Goal: Task Accomplishment & Management: Manage account settings

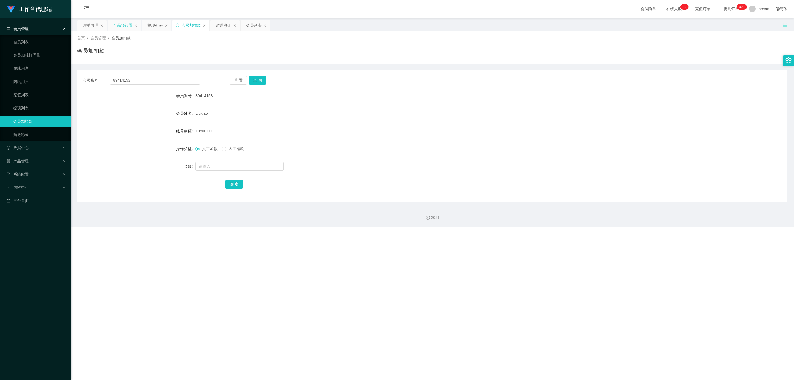
click at [121, 23] on div "产品预设置" at bounding box center [122, 25] width 19 height 10
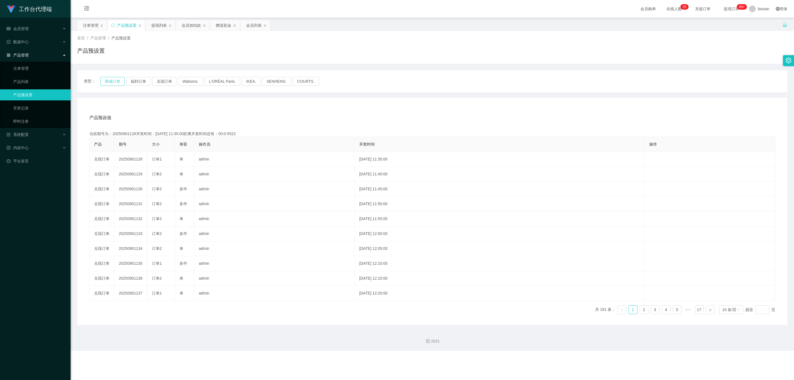
click at [114, 78] on button "商城订单" at bounding box center [112, 81] width 24 height 9
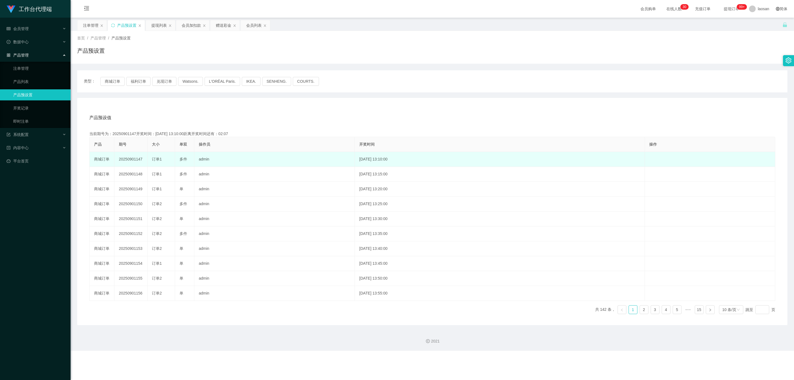
click at [132, 160] on td "20250901147" at bounding box center [130, 159] width 33 height 15
copy td "20250901147"
click at [132, 157] on td "20250901147" at bounding box center [130, 159] width 33 height 15
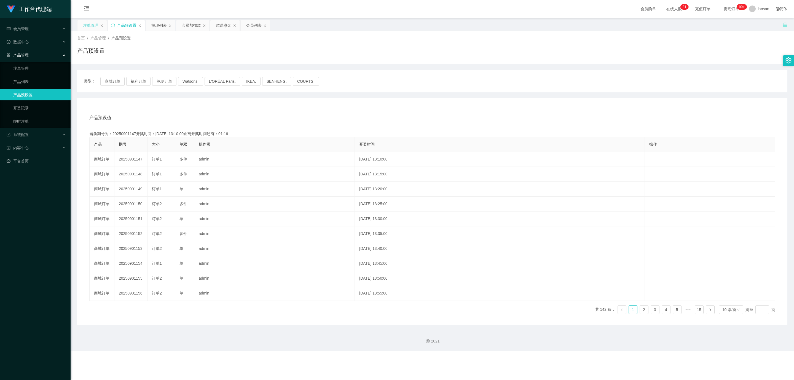
click at [86, 26] on div "注单管理" at bounding box center [90, 25] width 15 height 10
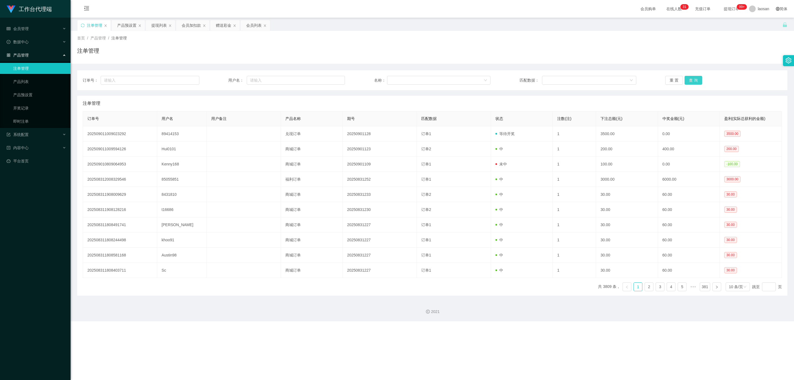
click at [686, 79] on button "查 询" at bounding box center [693, 80] width 18 height 9
click at [693, 82] on button "查 询" at bounding box center [693, 80] width 18 height 9
click at [691, 81] on button "查 询" at bounding box center [693, 80] width 18 height 9
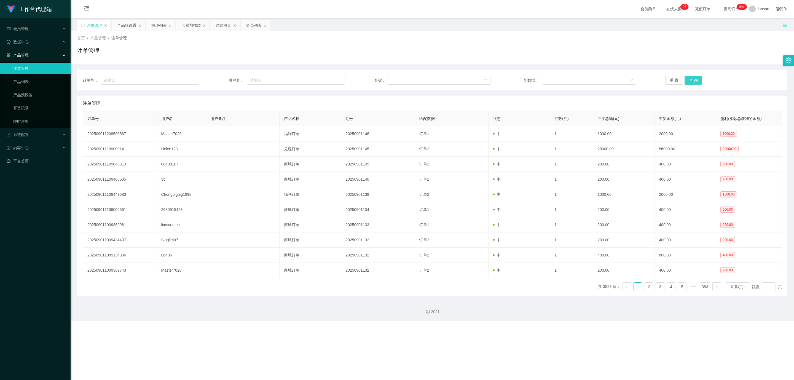
click at [691, 81] on button "查 询" at bounding box center [693, 80] width 18 height 9
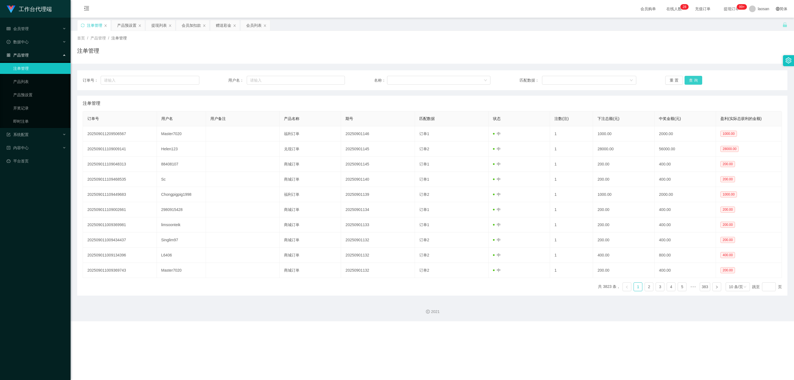
click at [691, 81] on button "查 询" at bounding box center [693, 80] width 18 height 9
click at [699, 77] on div "重 置 查 询" at bounding box center [723, 80] width 117 height 9
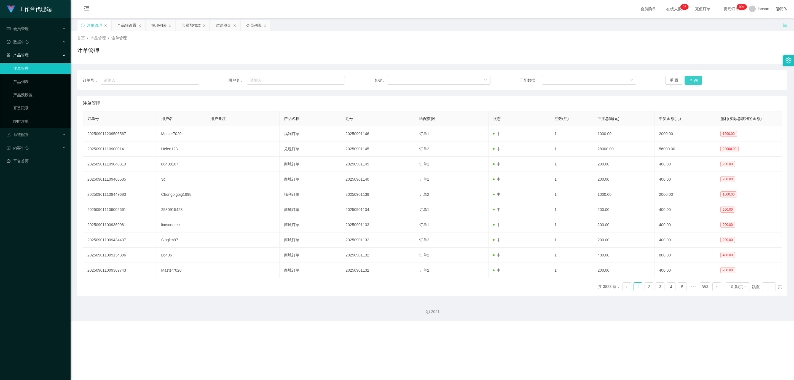
click at [694, 77] on button "查 询" at bounding box center [693, 80] width 18 height 9
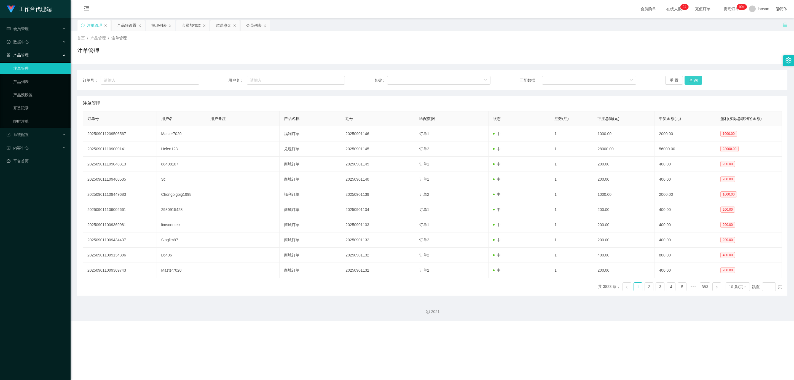
click at [694, 77] on button "查 询" at bounding box center [693, 80] width 18 height 9
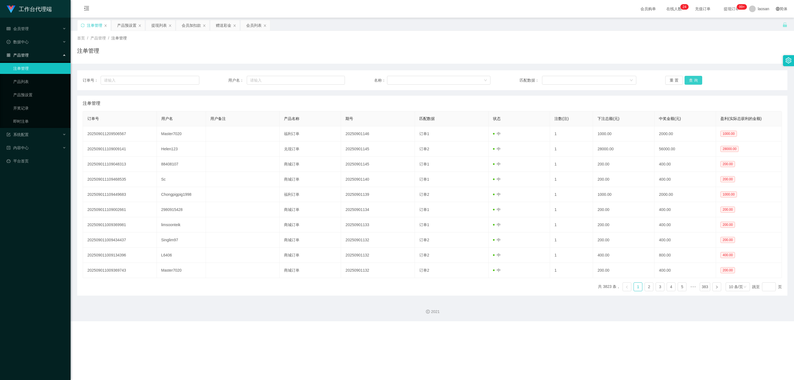
click at [694, 77] on button "查 询" at bounding box center [693, 80] width 18 height 9
click at [689, 79] on button "查 询" at bounding box center [693, 80] width 18 height 9
click at [689, 79] on button "查 询" at bounding box center [696, 80] width 24 height 9
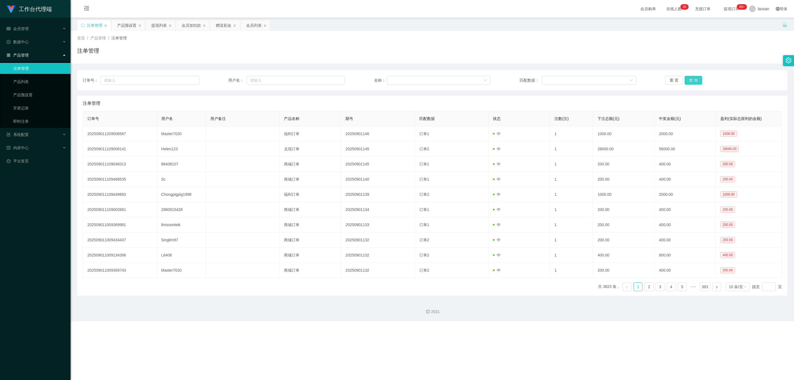
click at [689, 79] on button "查 询" at bounding box center [693, 80] width 18 height 9
click at [689, 79] on div "重 置 查 询" at bounding box center [723, 80] width 117 height 9
click at [689, 79] on button "查 询" at bounding box center [693, 80] width 18 height 9
click at [689, 79] on div "重 置 查 询" at bounding box center [723, 80] width 117 height 9
click at [689, 79] on button "查 询" at bounding box center [693, 80] width 18 height 9
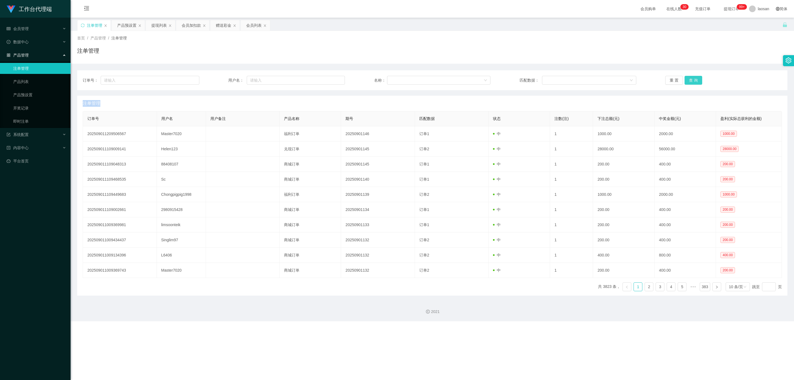
click at [689, 79] on button "查 询" at bounding box center [693, 80] width 18 height 9
click at [689, 79] on div "重 置 查 询" at bounding box center [723, 80] width 117 height 9
click at [689, 79] on button "查 询" at bounding box center [693, 80] width 18 height 9
click at [689, 79] on div "重 置 查 询" at bounding box center [723, 80] width 117 height 9
click at [689, 79] on button "查 询" at bounding box center [693, 80] width 18 height 9
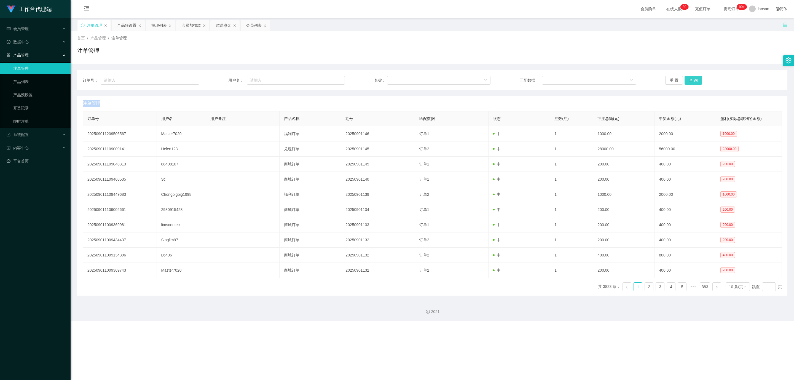
click at [689, 79] on div "重 置 查 询" at bounding box center [723, 80] width 117 height 9
click at [689, 79] on button "查 询" at bounding box center [693, 80] width 18 height 9
click at [689, 79] on div "重 置 查 询" at bounding box center [723, 80] width 117 height 9
click at [689, 79] on button "查 询" at bounding box center [693, 80] width 18 height 9
click at [689, 79] on div "重 置 查 询" at bounding box center [723, 80] width 117 height 9
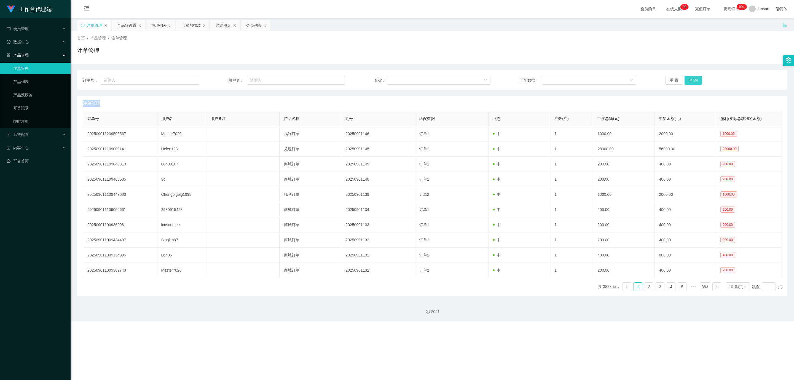
click at [689, 79] on button "查 询" at bounding box center [693, 80] width 18 height 9
click at [696, 81] on button "查 询" at bounding box center [693, 80] width 18 height 9
click at [188, 26] on div "会员加扣款" at bounding box center [191, 25] width 19 height 10
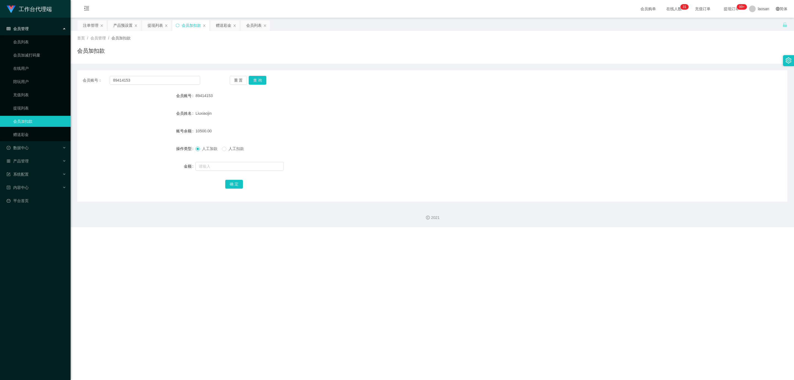
click at [136, 86] on div "会员账号： 89414153 重 置 查 询 会员账号 89414153 会员姓名 [PERSON_NAME] 账号余额 10500.00 操作类型 人工加款…" at bounding box center [432, 135] width 710 height 131
drag, startPoint x: 136, startPoint y: 83, endPoint x: 65, endPoint y: 69, distance: 71.6
click at [65, 69] on section "工作台代理端 会员管理 会员列表 会员加减打码量 在线用户 陪玩用户 充值列表 提现列表 会员加扣款 赠送彩金 数据中心 产品管理 注单管理 产品列表 产品预…" at bounding box center [397, 113] width 794 height 227
paste input "Yes should be ok"
type input "Yes should be ok"
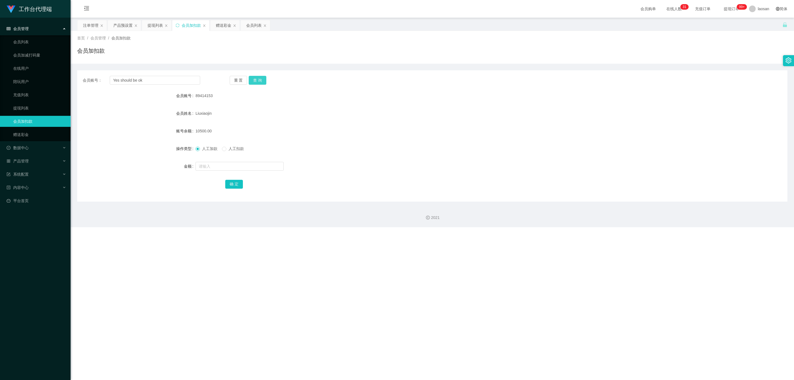
click at [257, 81] on button "查 询" at bounding box center [258, 80] width 18 height 9
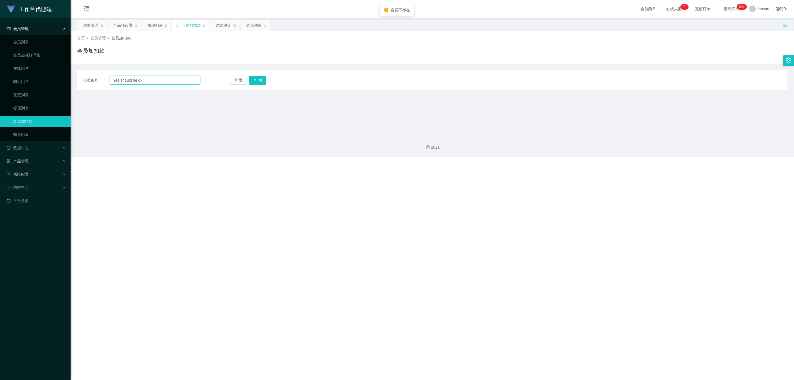
click at [151, 79] on input "Yes should be ok" at bounding box center [155, 80] width 90 height 9
drag, startPoint x: 160, startPoint y: 80, endPoint x: 64, endPoint y: 64, distance: 96.9
click at [55, 66] on section "工作台代理端 会员管理 会员列表 会员加减打码量 在线用户 陪玩用户 充值列表 提现列表 会员加扣款 赠送彩金 数据中心 产品管理 注单管理 产品列表 产品预…" at bounding box center [397, 78] width 794 height 157
click at [127, 82] on input "text" at bounding box center [155, 80] width 90 height 9
paste input "echu1878"
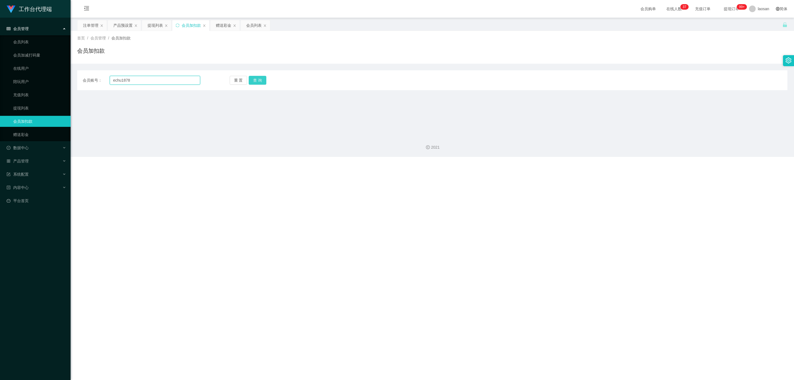
type input "echu1878"
click at [257, 81] on button "查 询" at bounding box center [258, 80] width 18 height 9
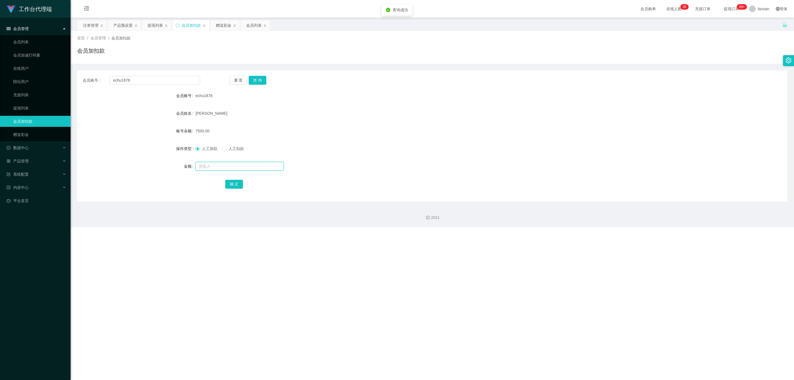
click at [211, 166] on input "text" at bounding box center [239, 166] width 88 height 9
type input "10000"
click at [237, 184] on button "确 定" at bounding box center [234, 184] width 18 height 9
click at [216, 165] on input "text" at bounding box center [239, 166] width 88 height 9
type input "7500"
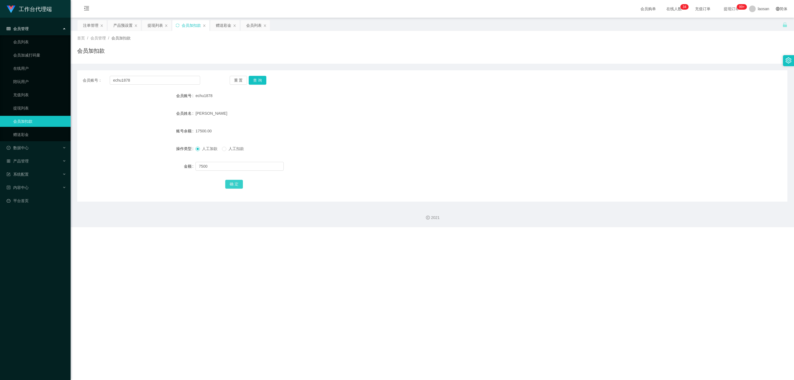
click at [231, 185] on button "确 定" at bounding box center [234, 184] width 18 height 9
click at [124, 24] on div "产品预设置" at bounding box center [122, 25] width 19 height 10
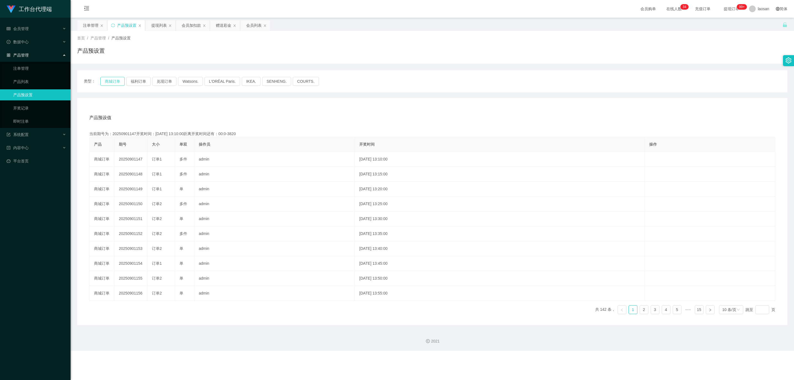
click at [114, 83] on button "商城订单" at bounding box center [112, 81] width 24 height 9
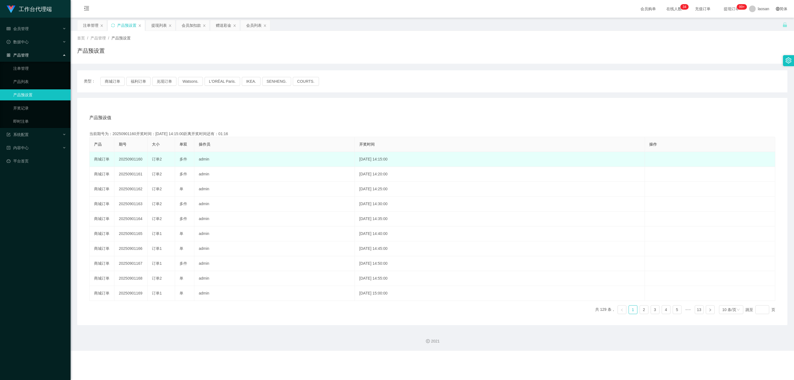
click at [136, 160] on td "20250901160" at bounding box center [130, 159] width 33 height 15
copy td "20250901160"
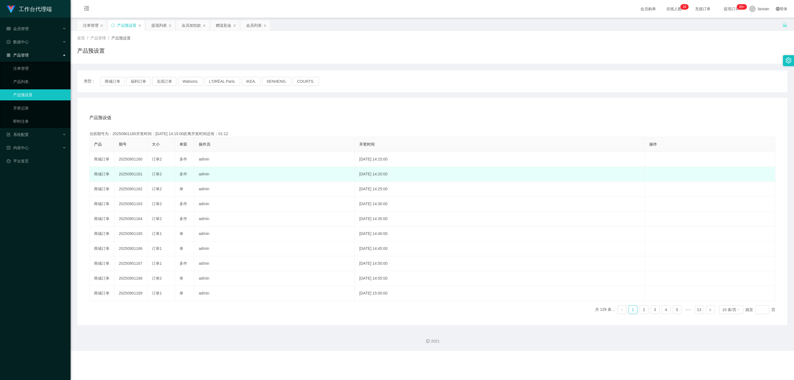
click at [136, 173] on td "20250901161" at bounding box center [130, 174] width 33 height 15
copy td "20250901161"
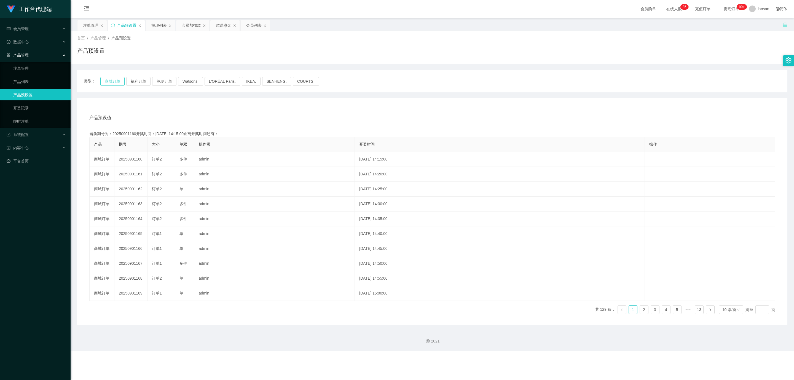
click at [109, 80] on button "商城订单" at bounding box center [112, 81] width 24 height 9
click at [88, 22] on div "注单管理" at bounding box center [90, 25] width 15 height 10
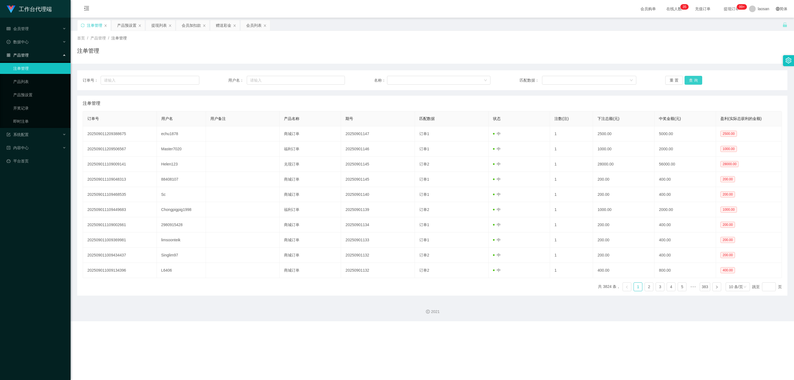
click at [692, 79] on button "查 询" at bounding box center [693, 80] width 18 height 9
click at [691, 75] on div "订单号： 用户名： 名称： 匹配数据： 重 置 查 询" at bounding box center [432, 80] width 710 height 20
click at [691, 79] on button "查 询" at bounding box center [693, 80] width 18 height 9
click at [691, 83] on button "查 询" at bounding box center [693, 80] width 18 height 9
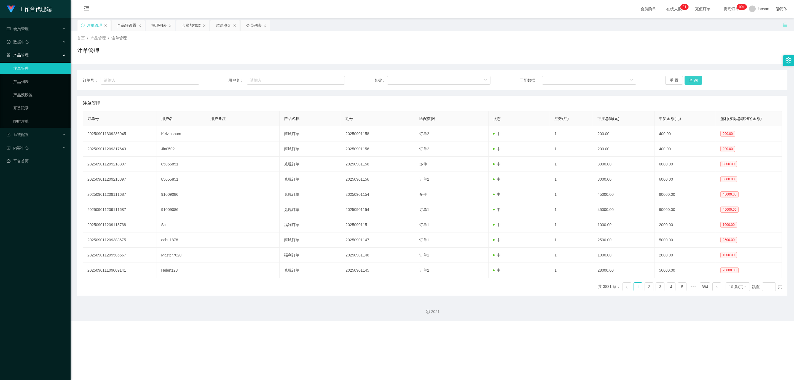
click at [691, 83] on button "查 询" at bounding box center [693, 80] width 18 height 9
click at [691, 83] on div "重 置 查 询" at bounding box center [723, 80] width 117 height 9
click at [688, 80] on button "查 询" at bounding box center [693, 80] width 18 height 9
click at [695, 79] on button "查 询" at bounding box center [693, 80] width 18 height 9
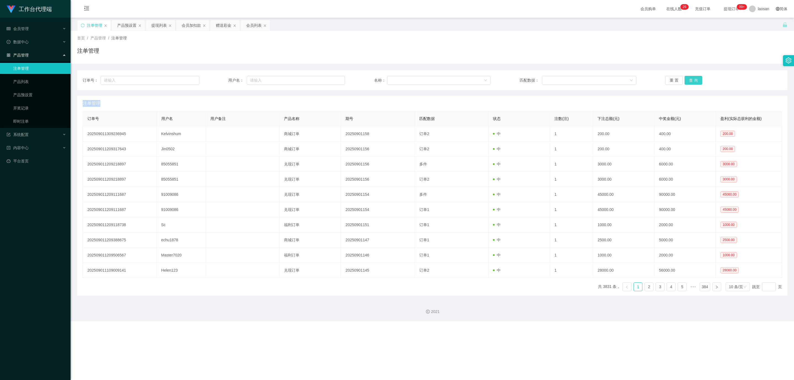
click at [695, 79] on button "查 询" at bounding box center [693, 80] width 18 height 9
